Goal: Navigation & Orientation: Find specific page/section

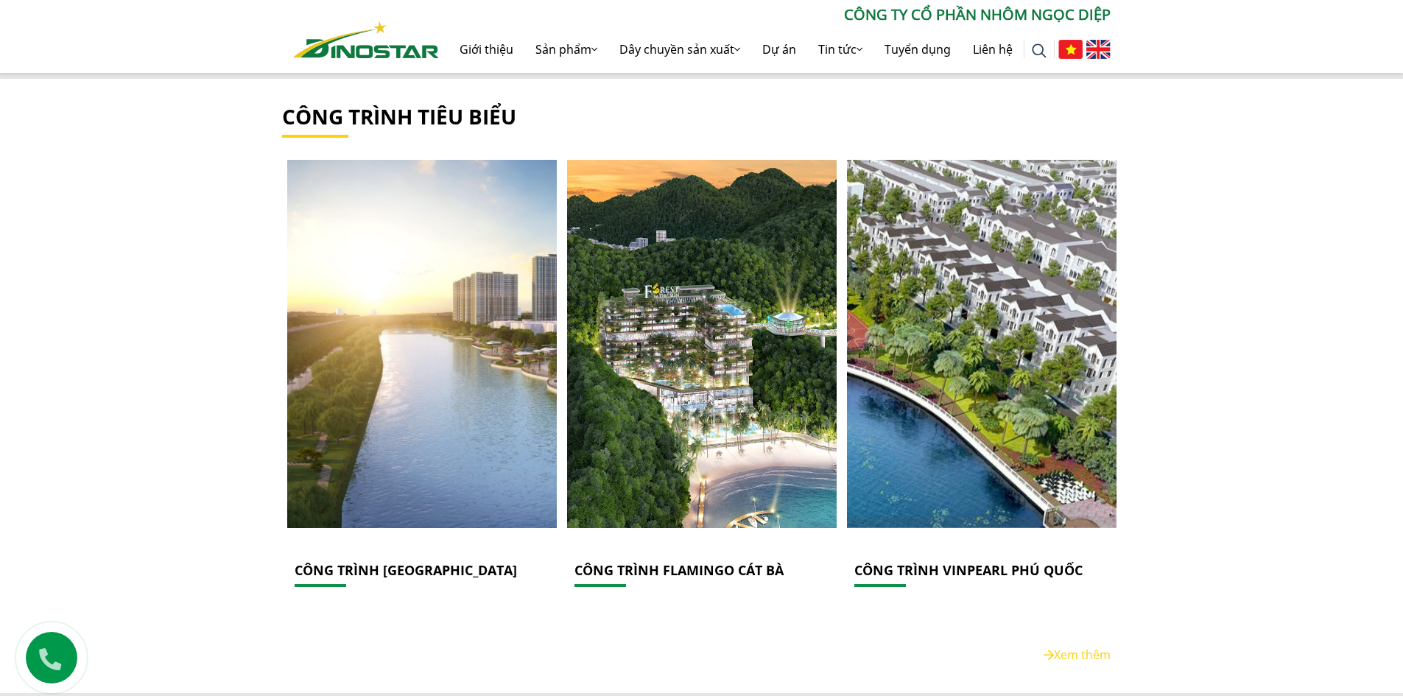
scroll to position [2210, 0]
click at [1085, 647] on link "Xem thêm" at bounding box center [1077, 655] width 67 height 16
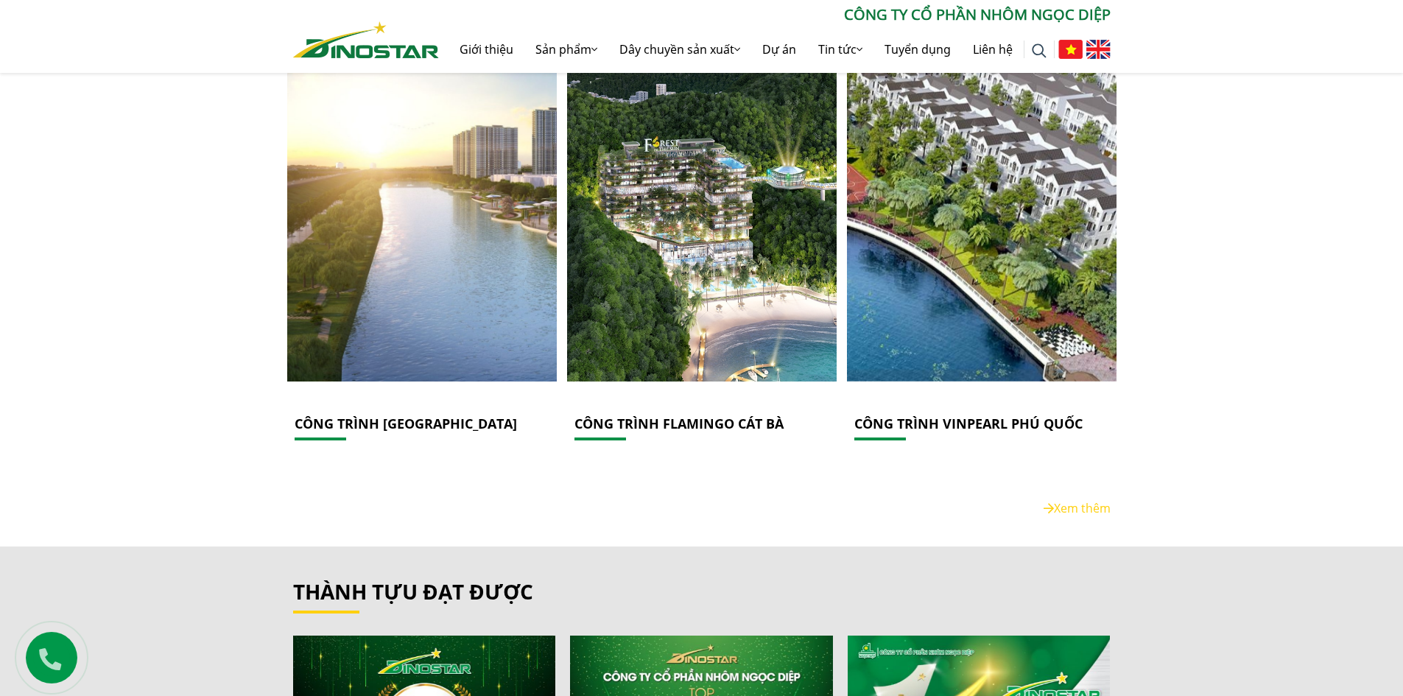
click at [1064, 500] on link "Xem thêm" at bounding box center [1077, 508] width 67 height 16
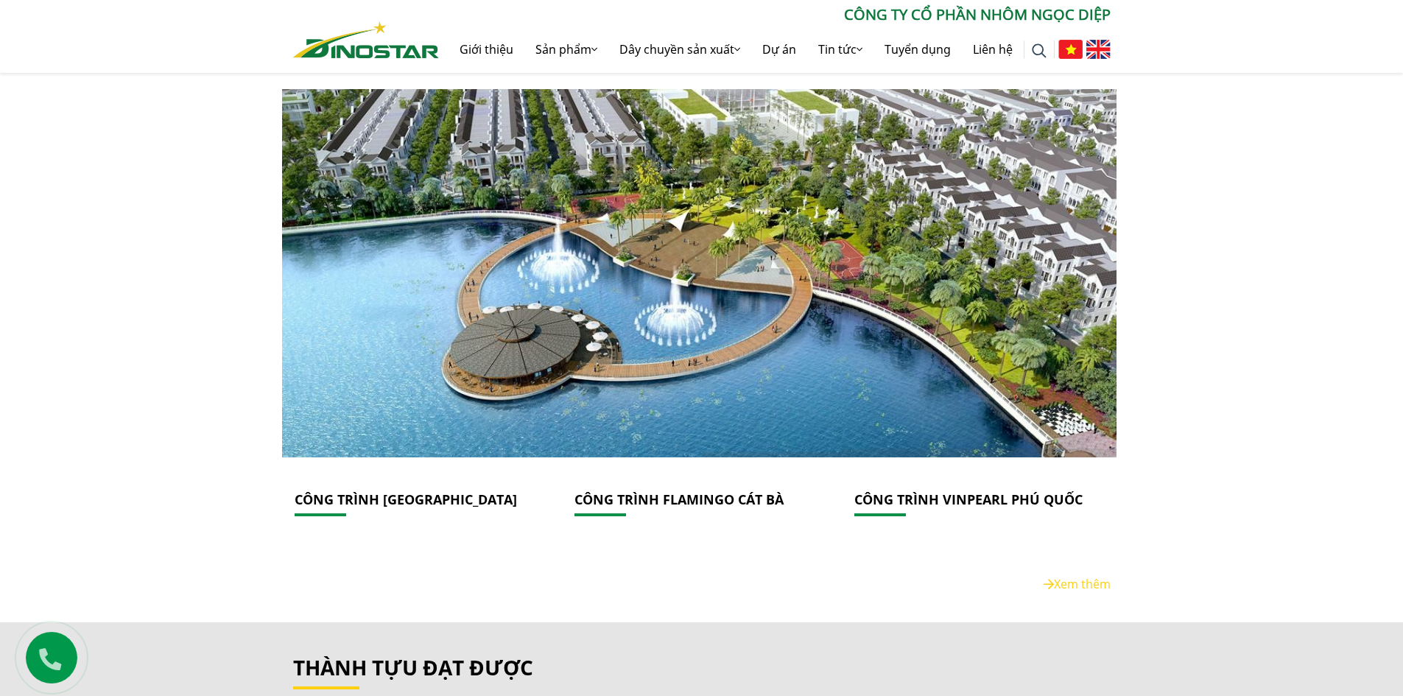
scroll to position [2136, 0]
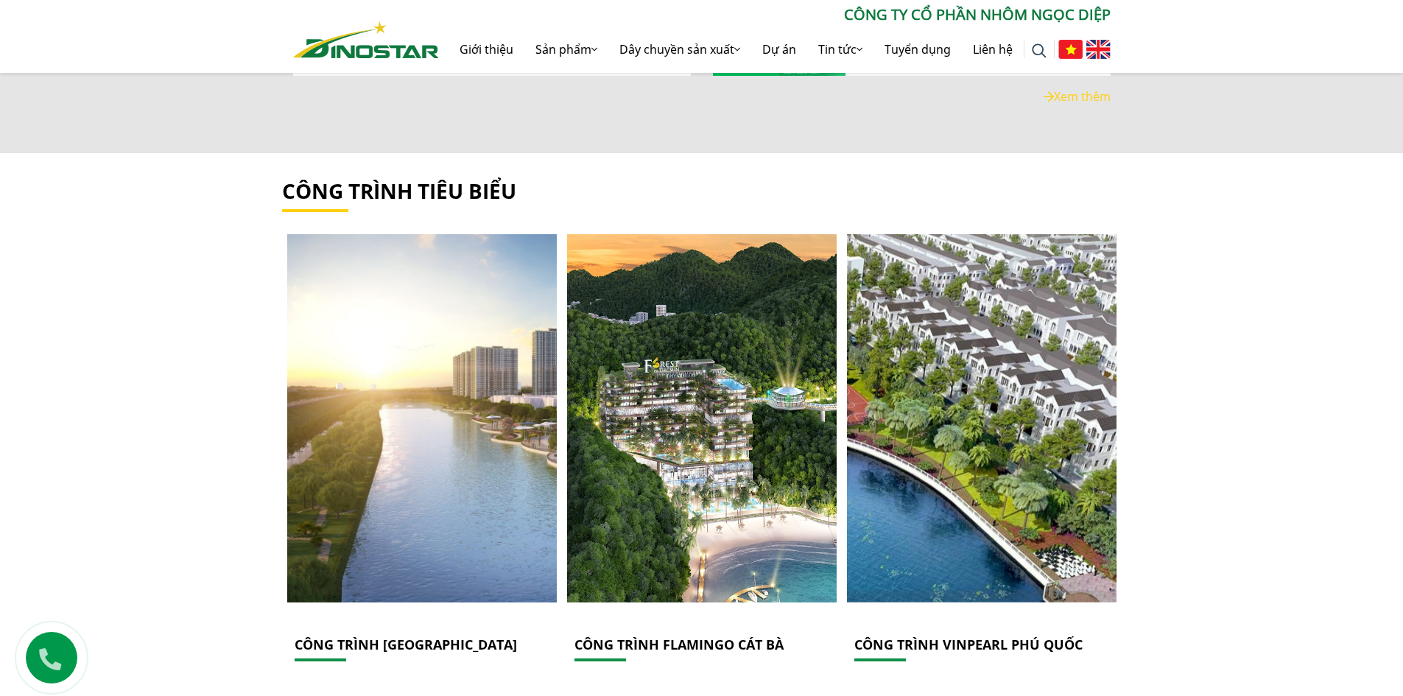
click at [493, 187] on link "công trình tiêu biểu" at bounding box center [399, 191] width 234 height 28
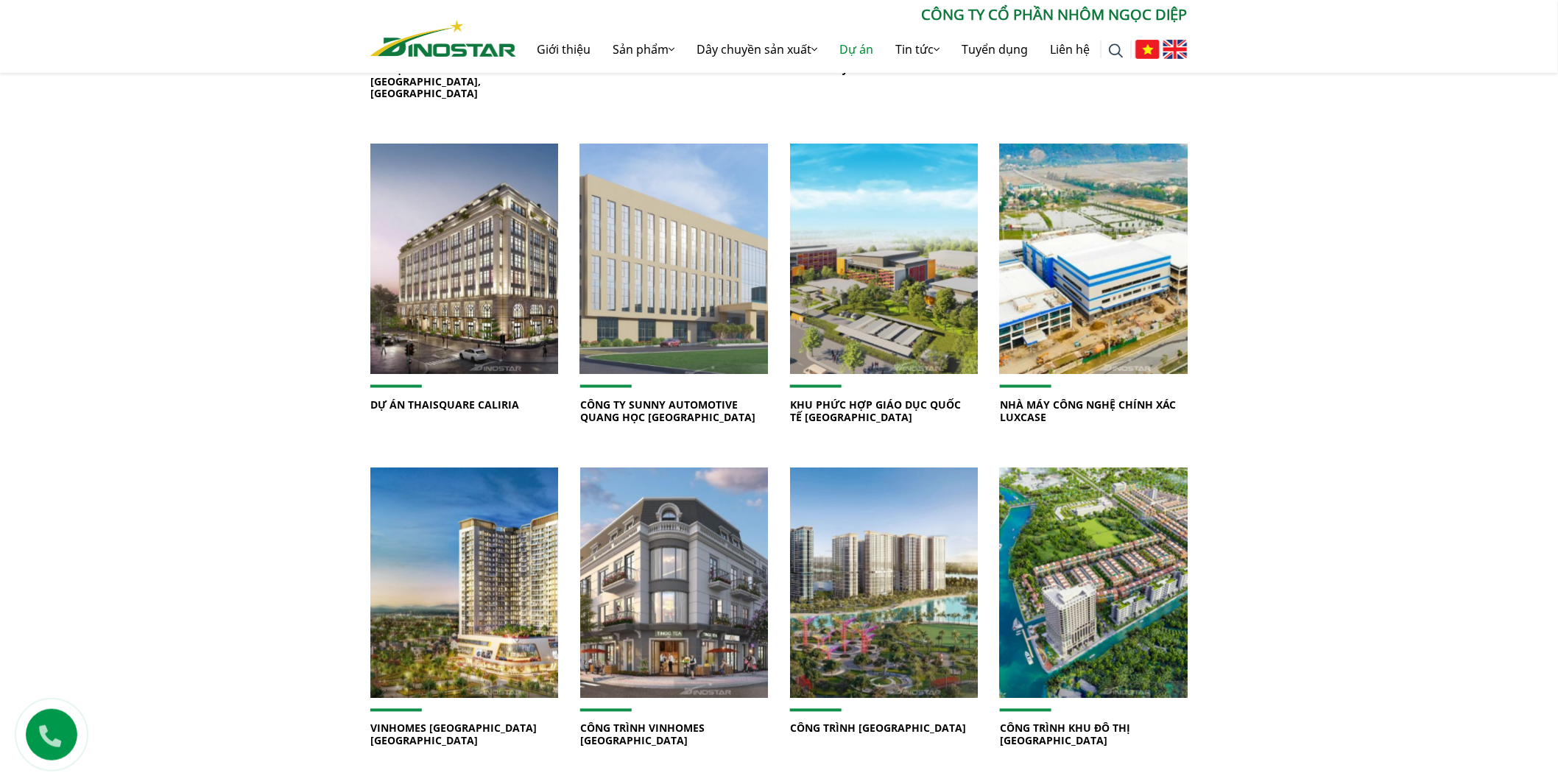
scroll to position [671, 0]
